Goal: Find contact information: Obtain details needed to contact an individual or organization

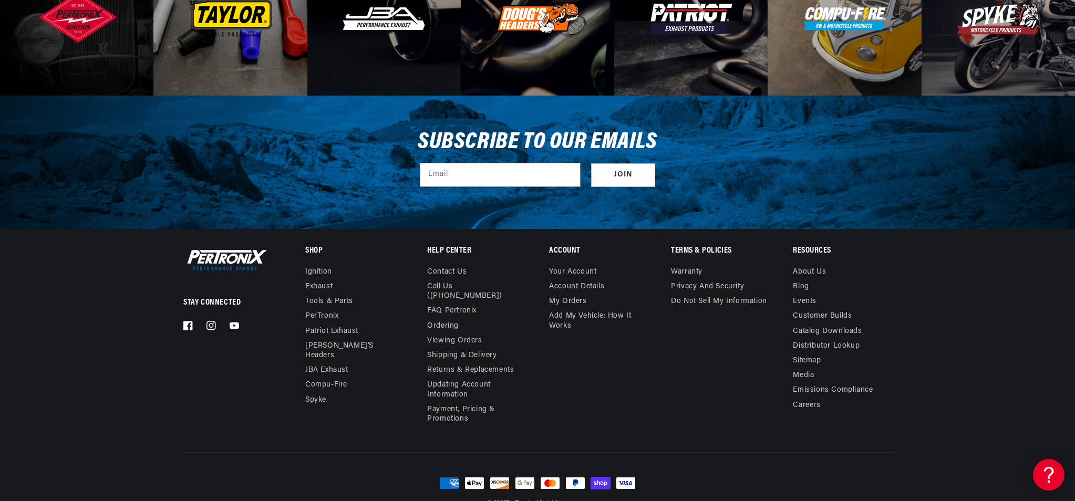
scroll to position [3647, 0]
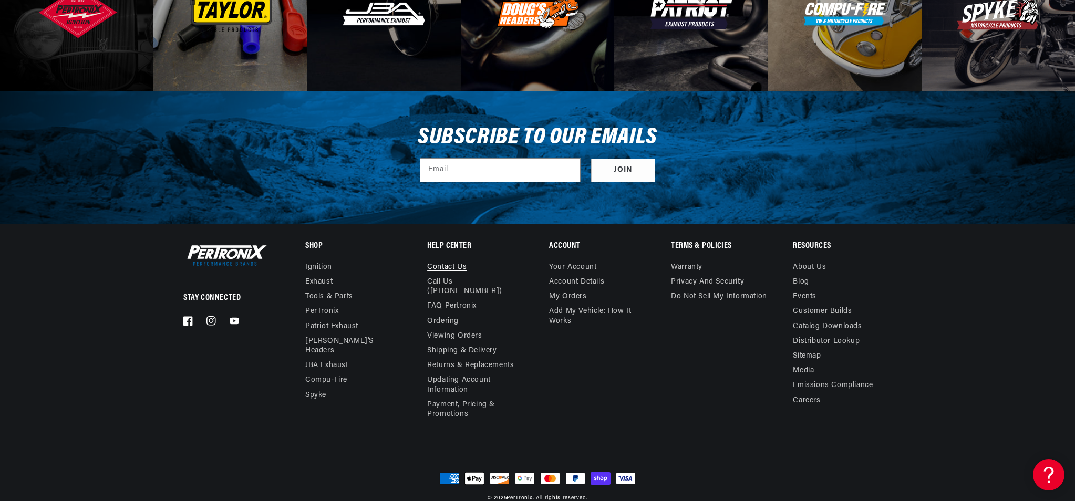
click at [441, 263] on link "Contact us" at bounding box center [446, 269] width 39 height 12
